Goal: Transaction & Acquisition: Purchase product/service

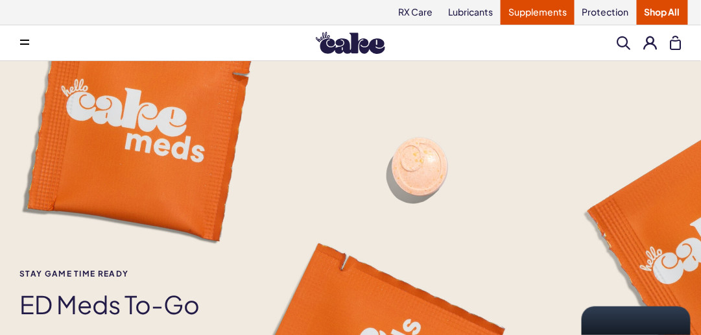
click at [547, 14] on link "Supplements" at bounding box center [538, 12] width 74 height 25
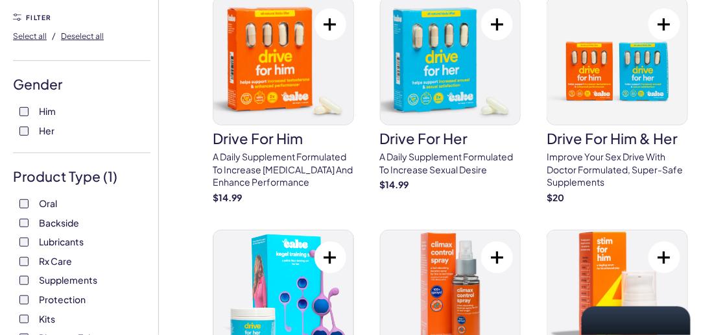
scroll to position [97, 0]
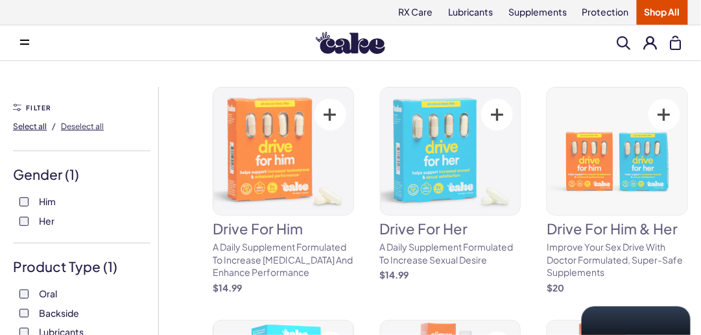
click at [21, 129] on span "Select all" at bounding box center [30, 126] width 34 height 10
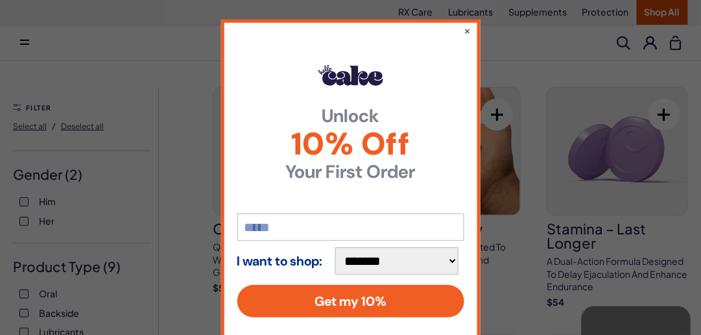
click at [455, 265] on select "**********" at bounding box center [396, 260] width 123 height 27
select select "*******"
click at [336, 247] on select "**********" at bounding box center [396, 260] width 123 height 27
click at [260, 224] on input "email" at bounding box center [350, 226] width 227 height 27
type input "**********"
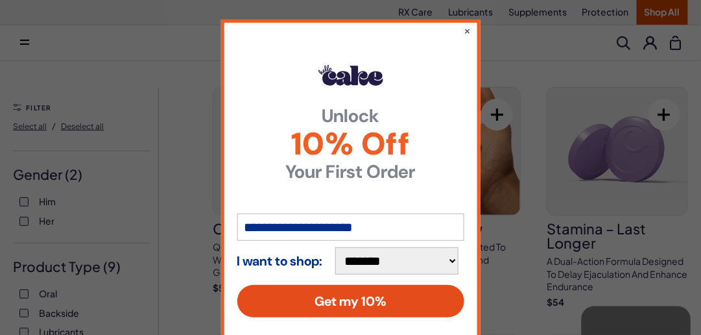
click at [381, 303] on button "Get my 10%" at bounding box center [350, 301] width 227 height 32
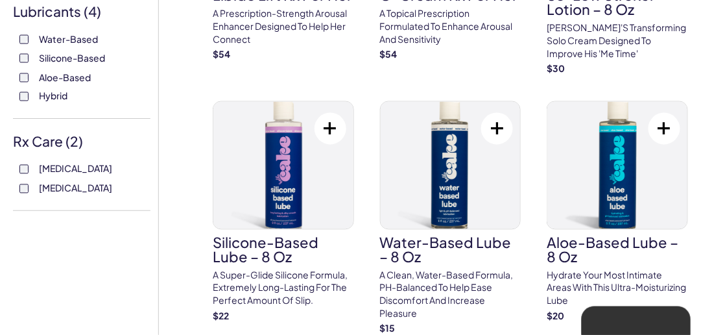
scroll to position [488, 0]
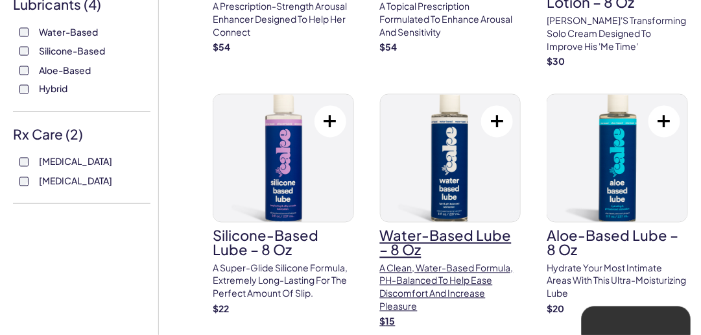
click at [403, 322] on div "$ 15" at bounding box center [450, 321] width 141 height 13
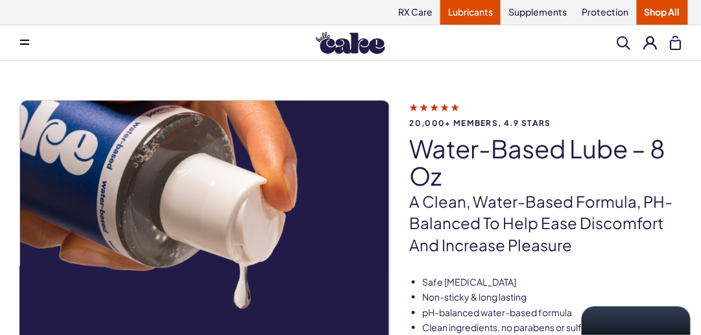
click at [469, 16] on link "Lubricants" at bounding box center [471, 12] width 60 height 25
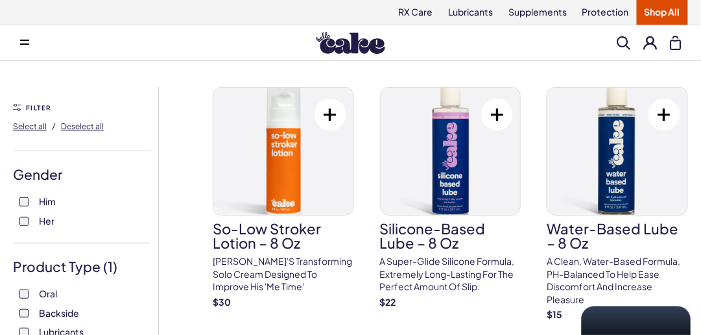
click at [38, 220] on label "Her" at bounding box center [81, 221] width 125 height 13
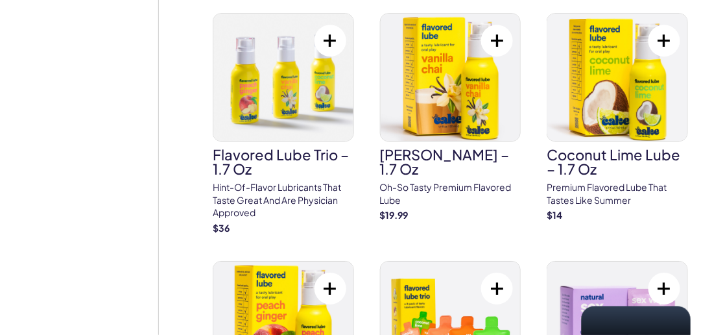
scroll to position [2084, 0]
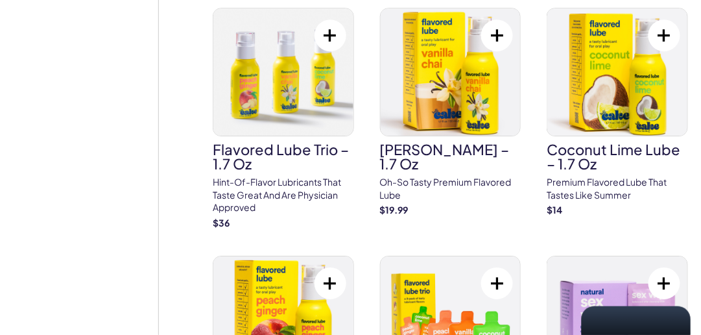
click at [381, 280] on img at bounding box center [451, 319] width 140 height 127
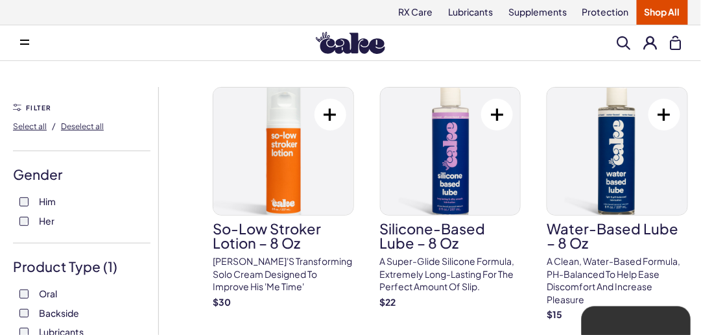
click at [25, 239] on div "Gender Him Her" at bounding box center [82, 204] width 138 height 79
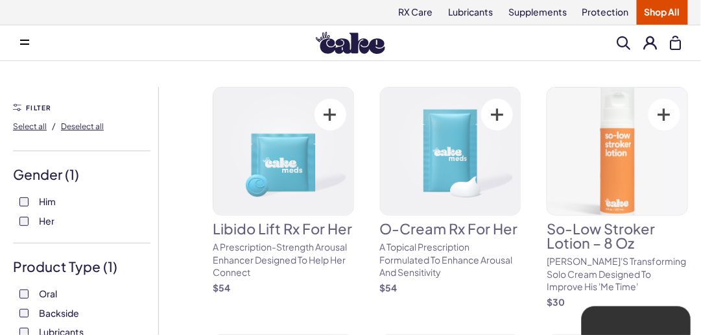
click at [41, 224] on span "Her" at bounding box center [47, 220] width 16 height 17
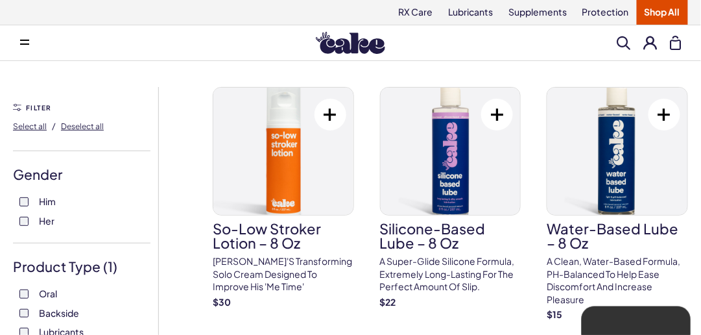
click at [13, 239] on div "Gender Him Her" at bounding box center [82, 204] width 138 height 79
click at [40, 223] on span "Her" at bounding box center [47, 220] width 16 height 17
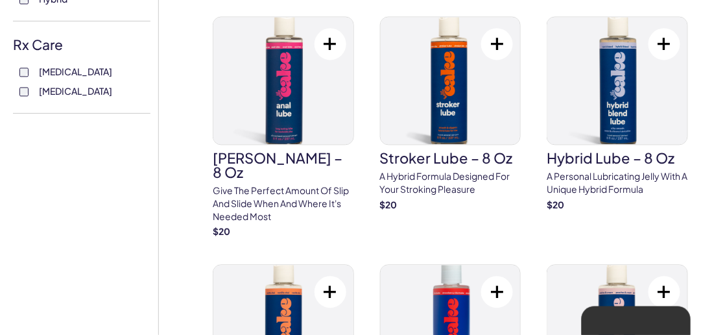
scroll to position [572, 0]
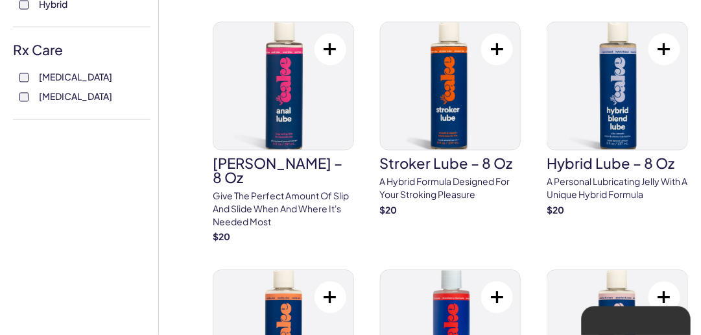
click at [35, 79] on label "[MEDICAL_DATA]" at bounding box center [81, 77] width 125 height 13
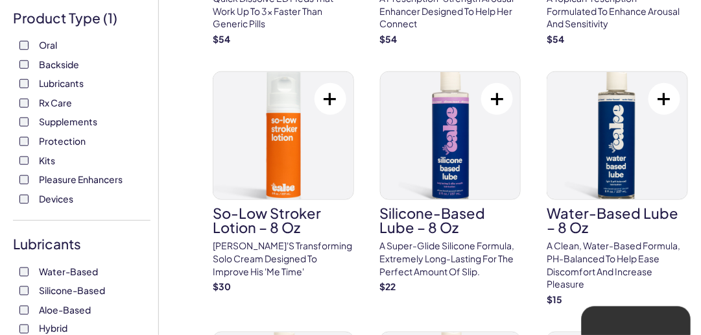
scroll to position [247, 0]
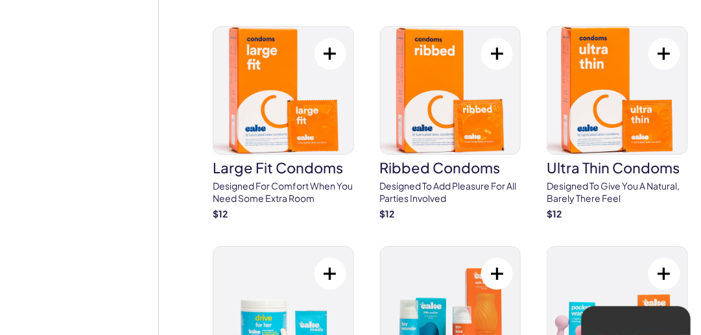
scroll to position [3028, 0]
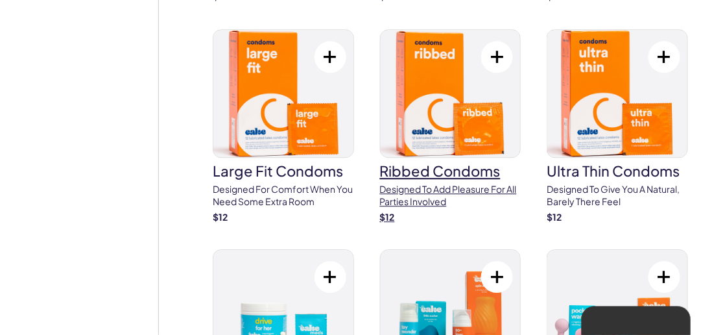
click at [443, 117] on img at bounding box center [451, 93] width 140 height 127
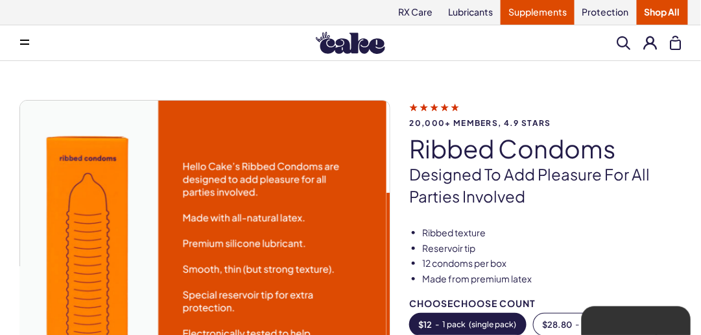
click at [566, 18] on link "Supplements" at bounding box center [538, 12] width 74 height 25
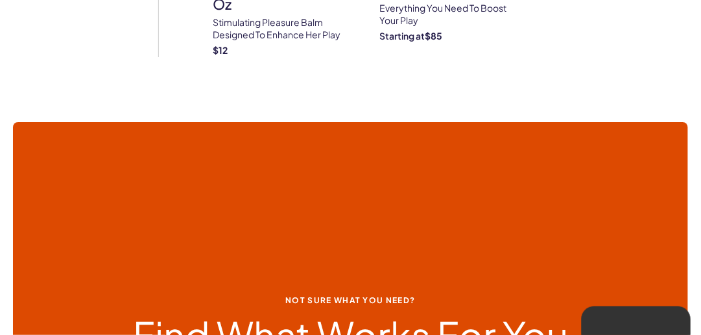
scroll to position [720, 0]
